Goal: Transaction & Acquisition: Purchase product/service

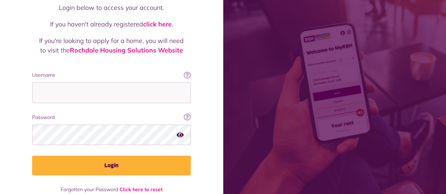
scroll to position [76, 0]
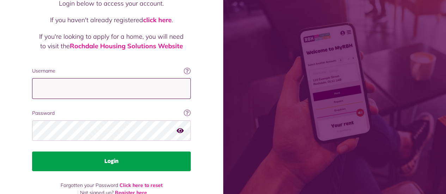
type input "**********"
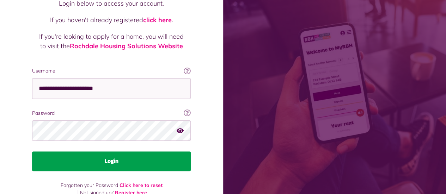
click at [116, 152] on button "Login" at bounding box center [111, 162] width 159 height 20
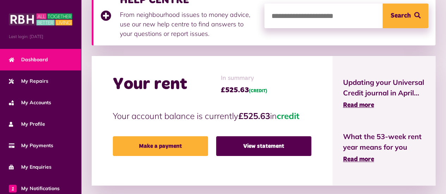
scroll to position [128, 0]
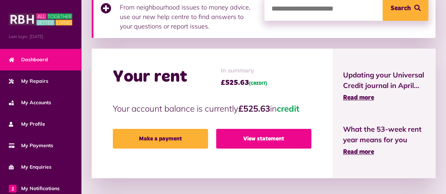
click at [257, 137] on link "View statement" at bounding box center [263, 139] width 95 height 20
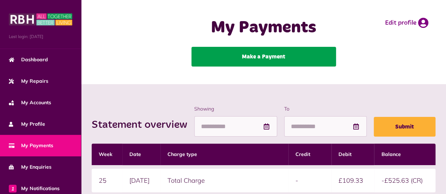
click at [264, 57] on link "Make a Payment" at bounding box center [263, 57] width 145 height 20
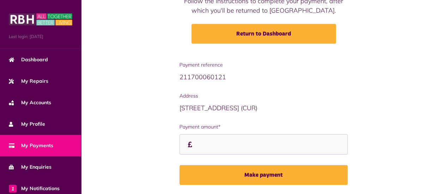
scroll to position [99, 0]
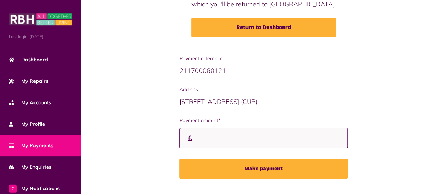
click at [209, 137] on input "Payment amount*" at bounding box center [263, 138] width 169 height 21
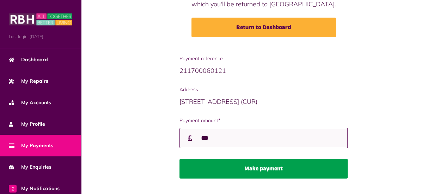
type input "***"
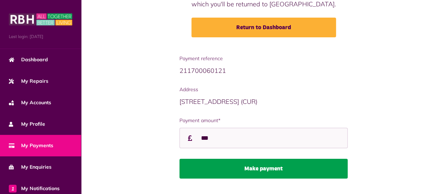
click at [262, 169] on button "Make payment" at bounding box center [263, 169] width 169 height 20
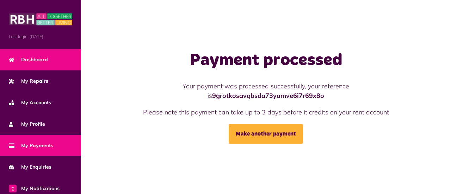
click at [35, 59] on span "Dashboard" at bounding box center [28, 59] width 39 height 7
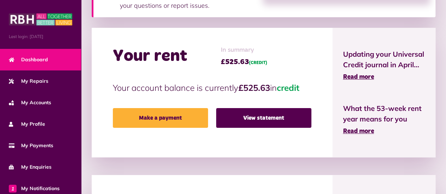
scroll to position [155, 0]
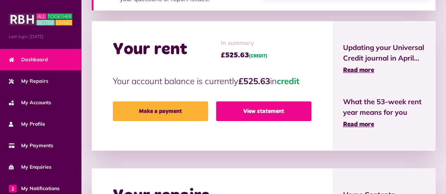
click at [249, 111] on link "View statement" at bounding box center [263, 112] width 95 height 20
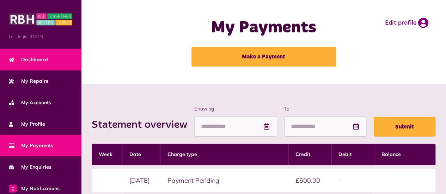
click at [38, 59] on span "Dashboard" at bounding box center [28, 59] width 39 height 7
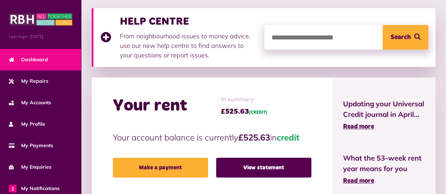
scroll to position [113, 0]
